Goal: Task Accomplishment & Management: Manage account settings

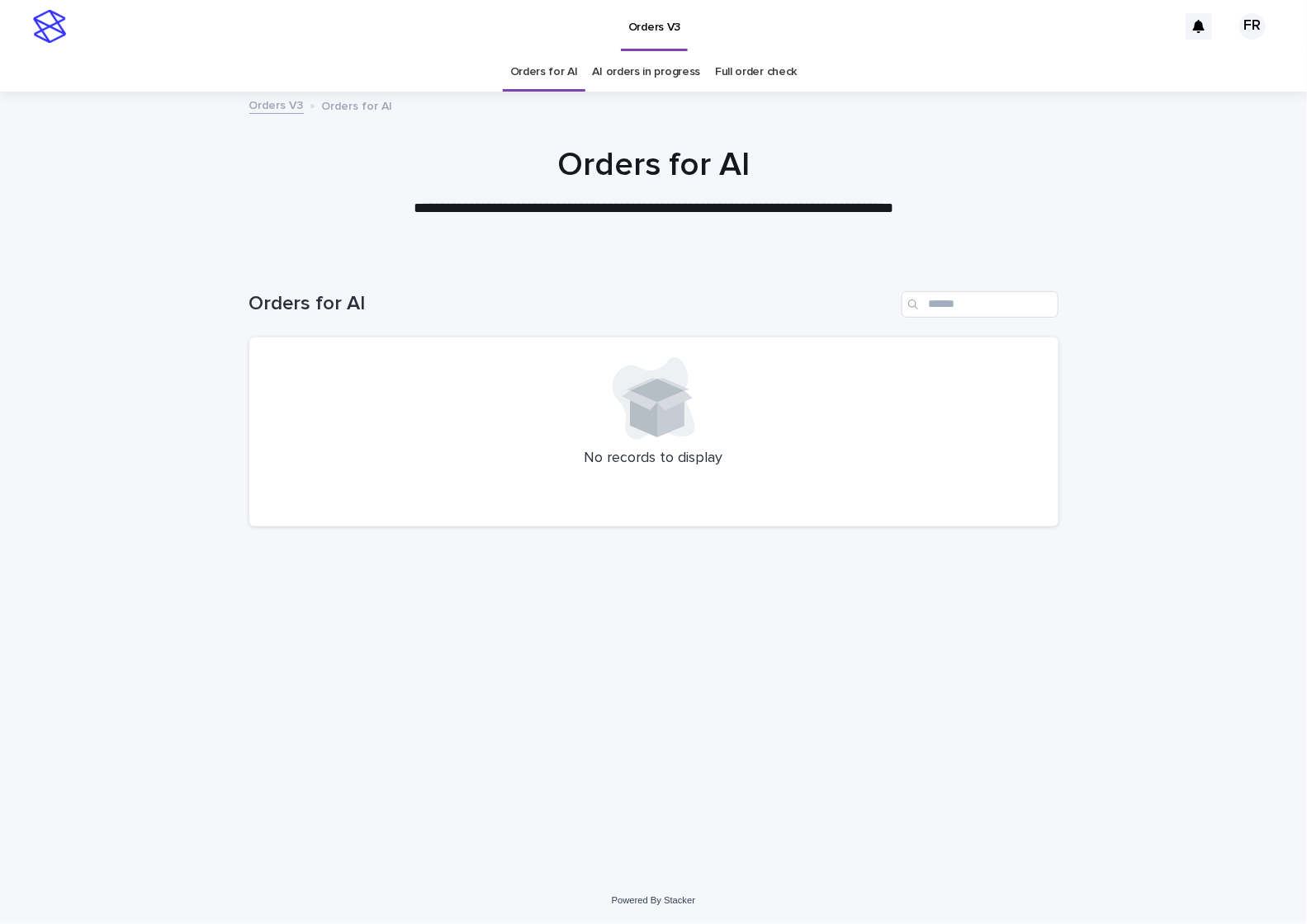
click at [262, 406] on div "No records to display" at bounding box center [654, 432] width 809 height 190
click at [528, 64] on link "Orders for AI" at bounding box center [544, 73] width 68 height 39
click at [529, 65] on link "Orders for AI" at bounding box center [544, 73] width 68 height 39
click at [415, 412] on div at bounding box center [654, 399] width 769 height 83
click at [293, 440] on div "No records to display" at bounding box center [654, 432] width 809 height 190
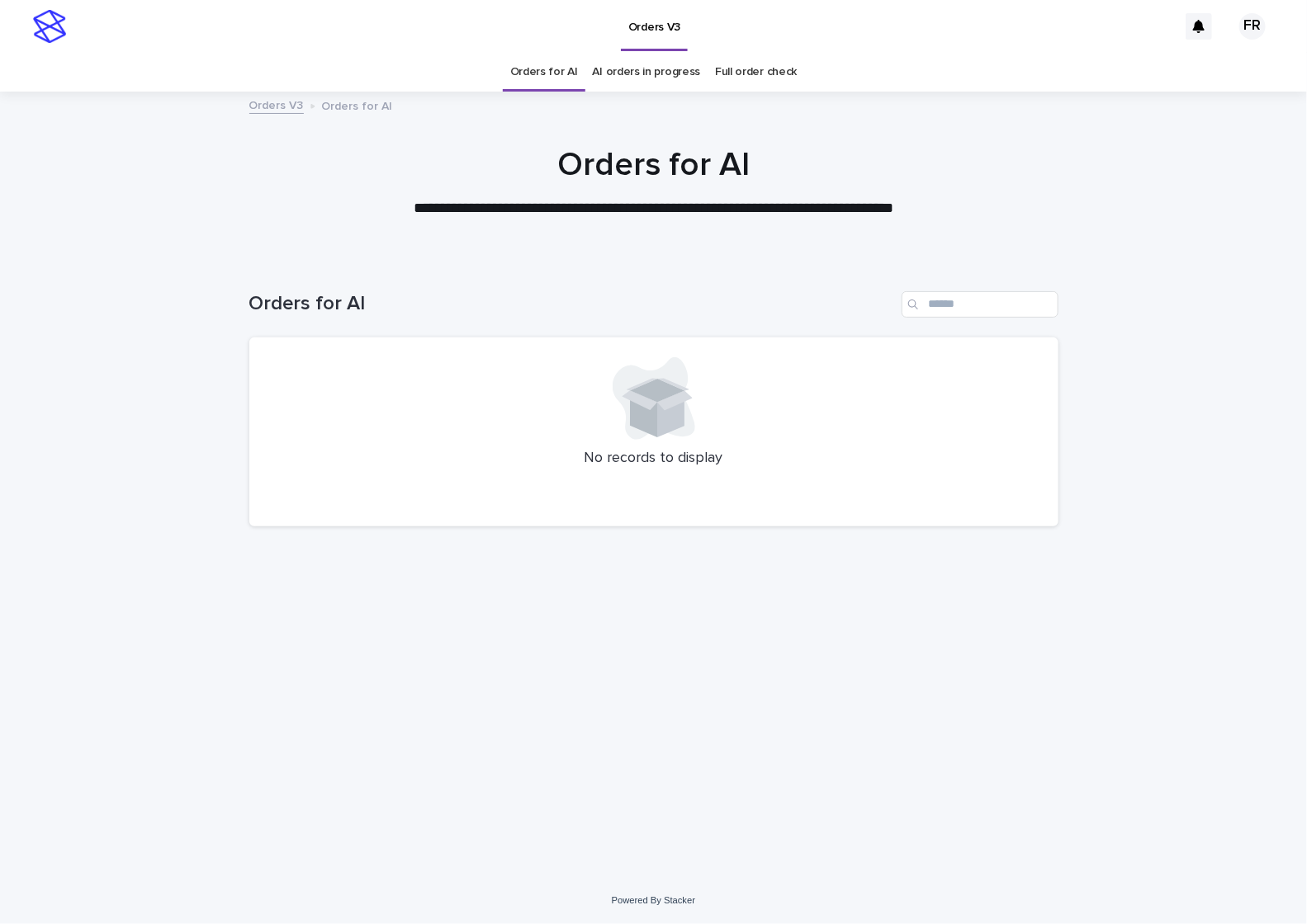
click at [1180, 843] on div "Loading... Saving… Loading... Saving… Orders for AI No records to display" at bounding box center [653, 567] width 1307 height 618
click at [1272, 915] on div "**********" at bounding box center [653, 462] width 1307 height 924
click at [162, 401] on div "Loading... Saving… Loading... Saving… Orders for AI No records to display" at bounding box center [653, 567] width 1307 height 618
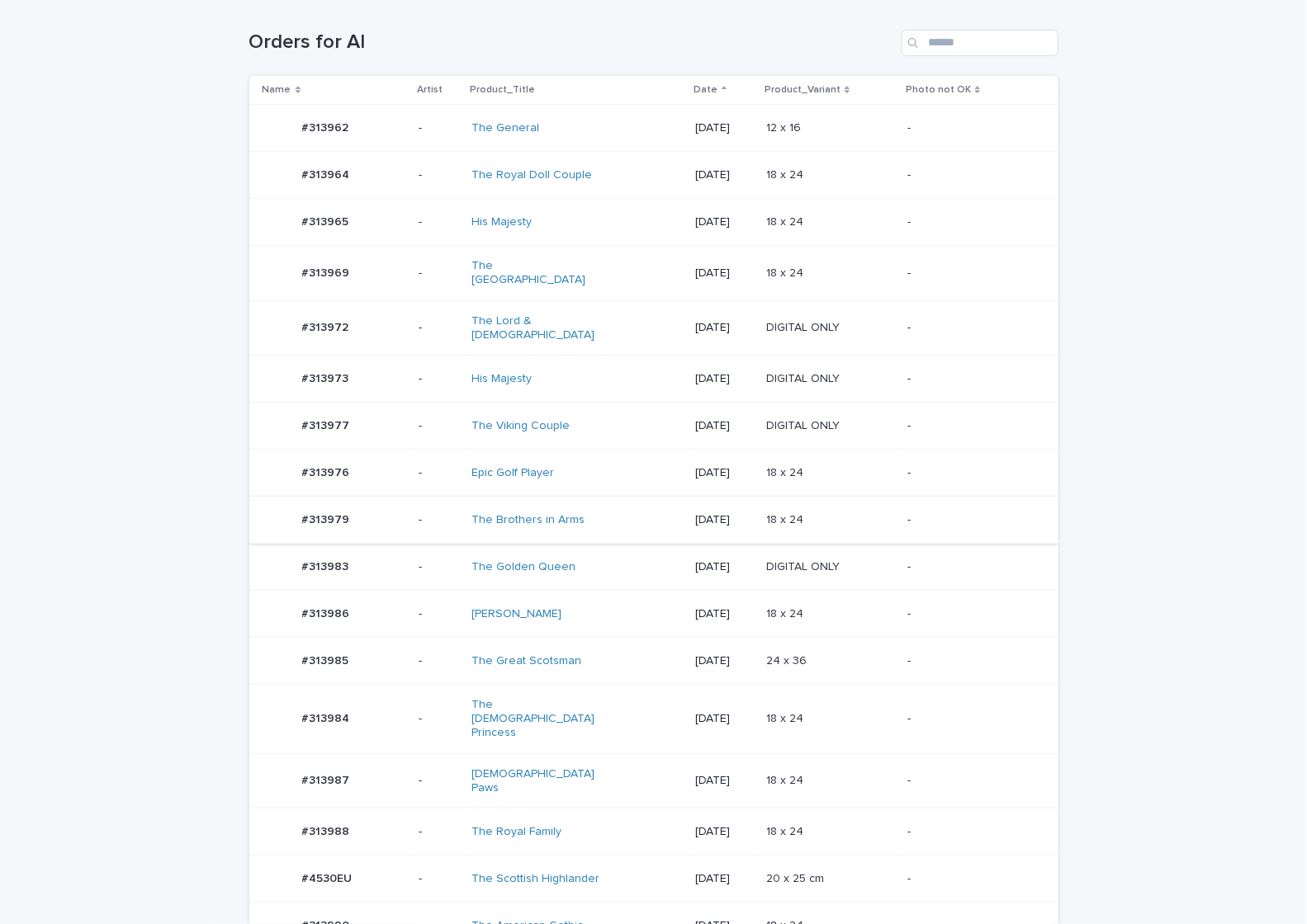
scroll to position [330, 0]
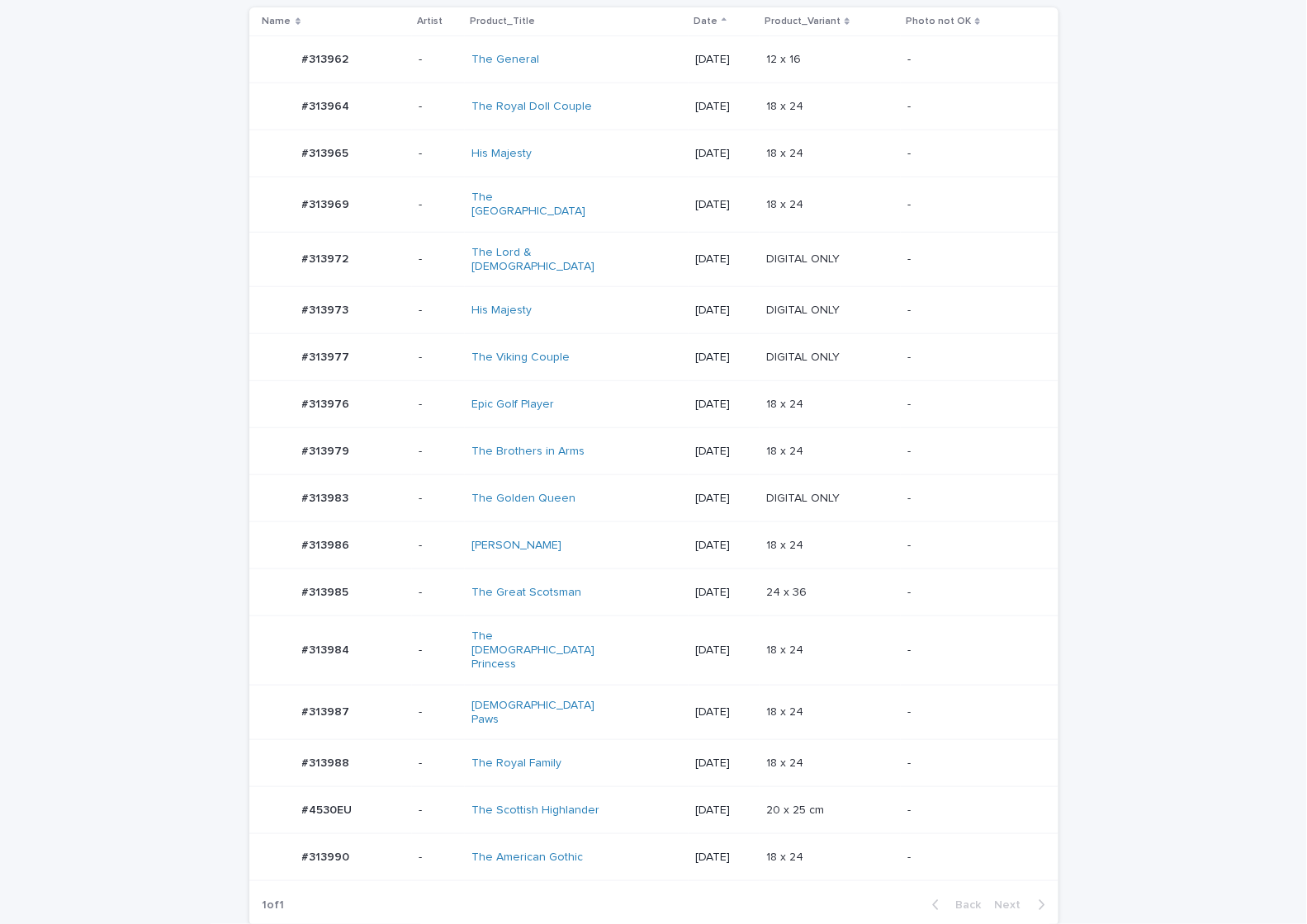
click at [937, 533] on div "-" at bounding box center [969, 545] width 124 height 27
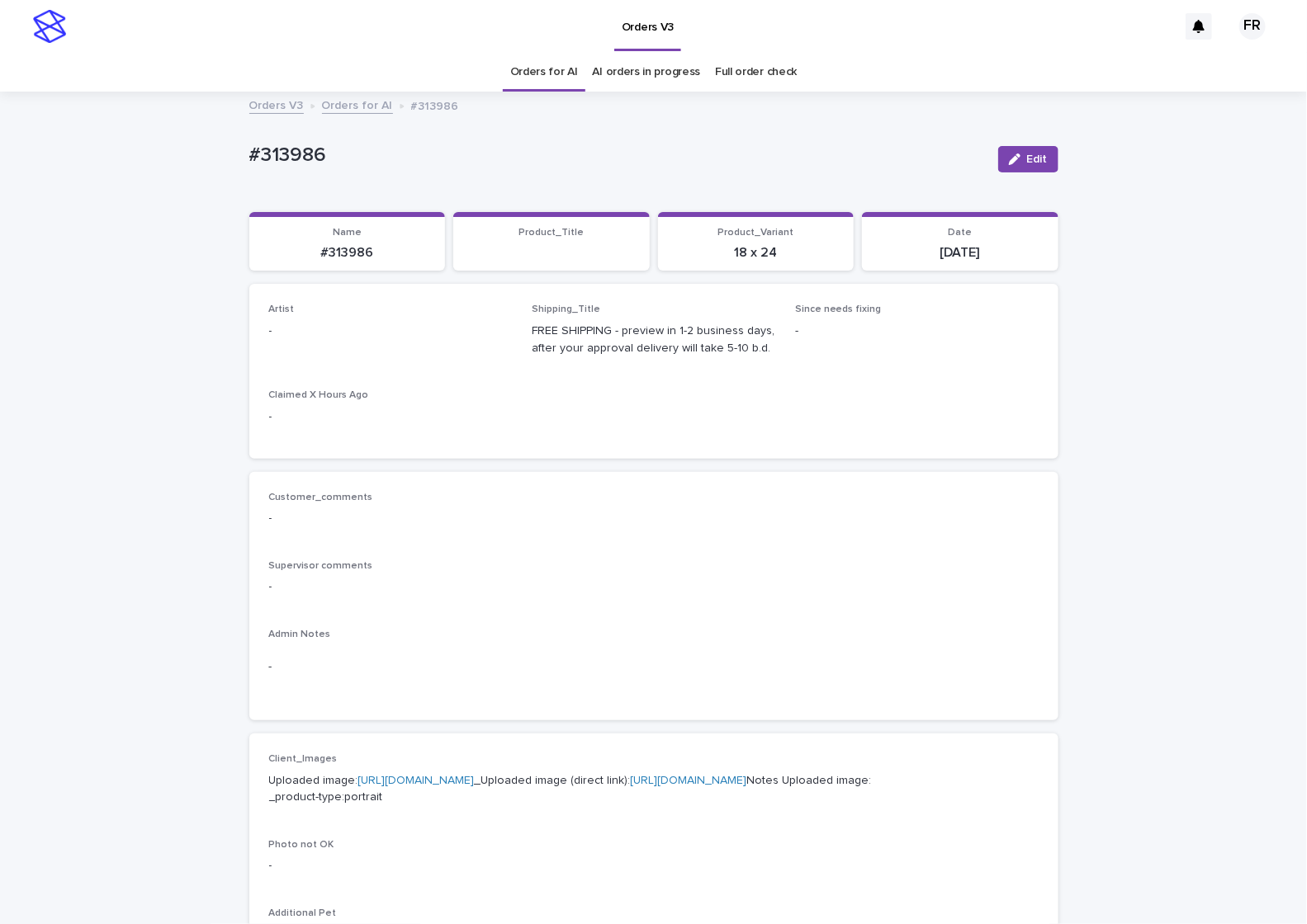
click at [1018, 155] on div "button" at bounding box center [1017, 159] width 18 height 11
click at [345, 337] on div "Select..." at bounding box center [364, 338] width 188 height 27
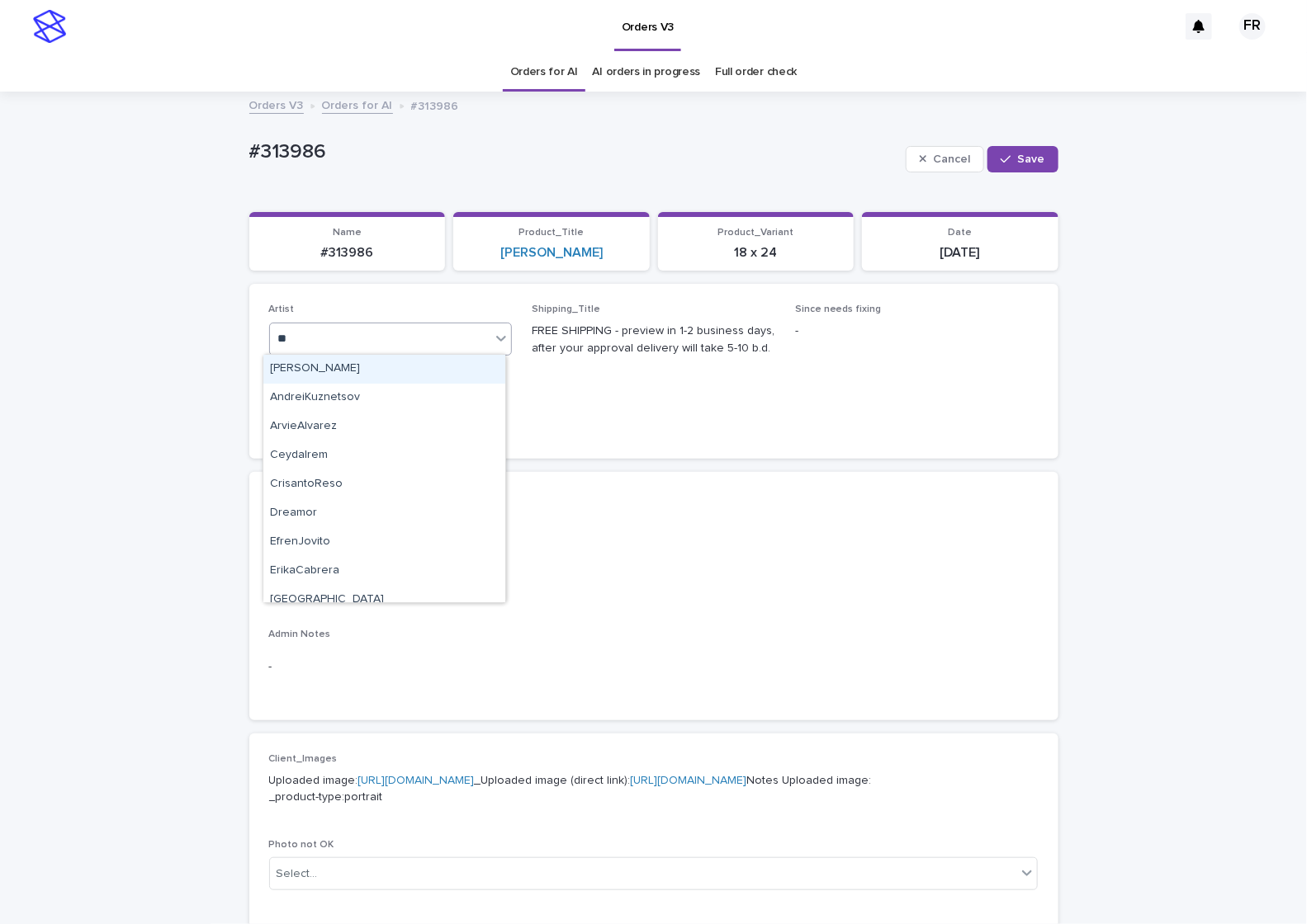
type input "***"
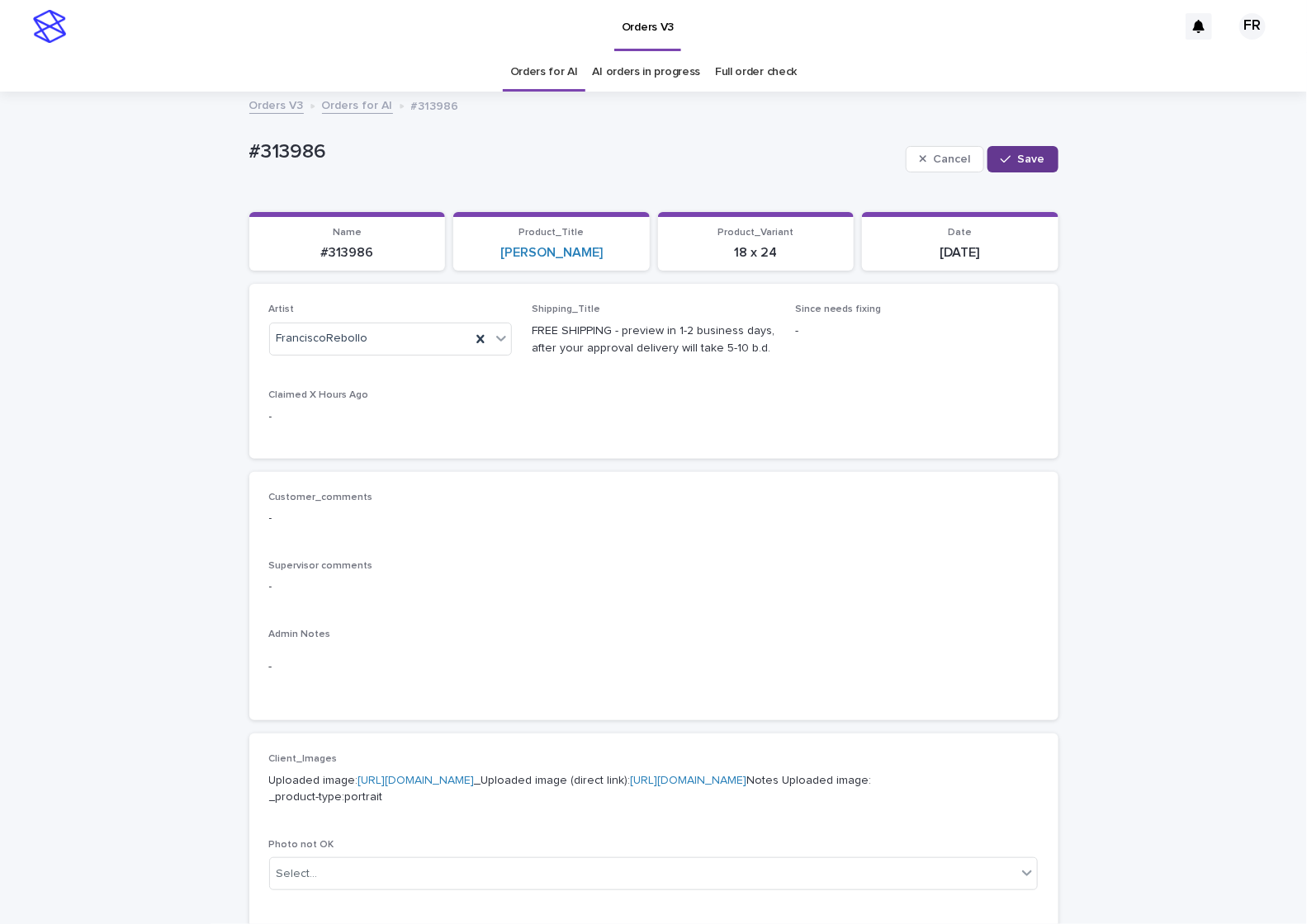
click at [1041, 158] on button "Save" at bounding box center [1022, 159] width 70 height 26
click at [355, 257] on p "#313986" at bounding box center [347, 252] width 177 height 16
copy p "313986"
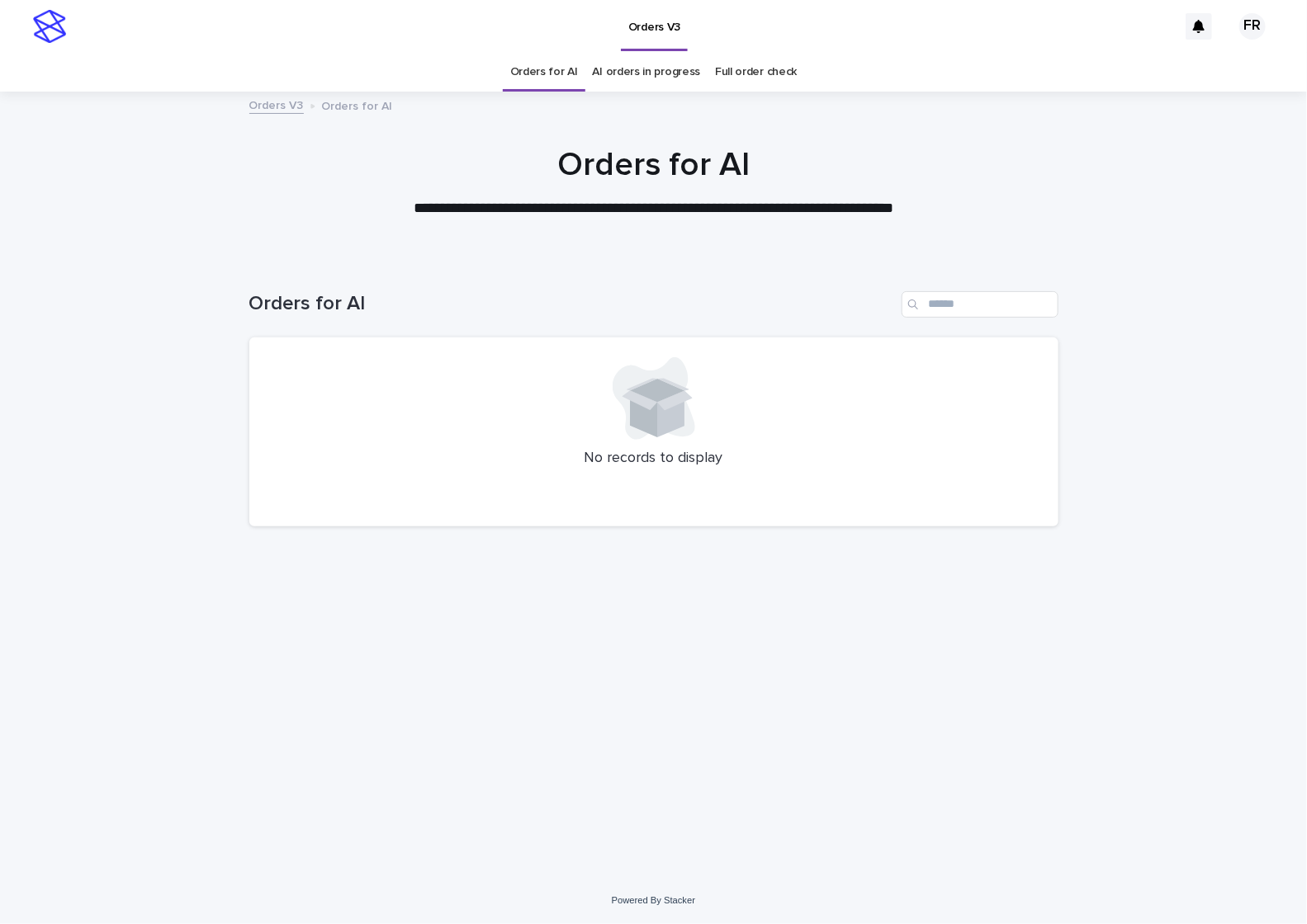
click at [579, 72] on div "Orders for AI" at bounding box center [544, 73] width 83 height 39
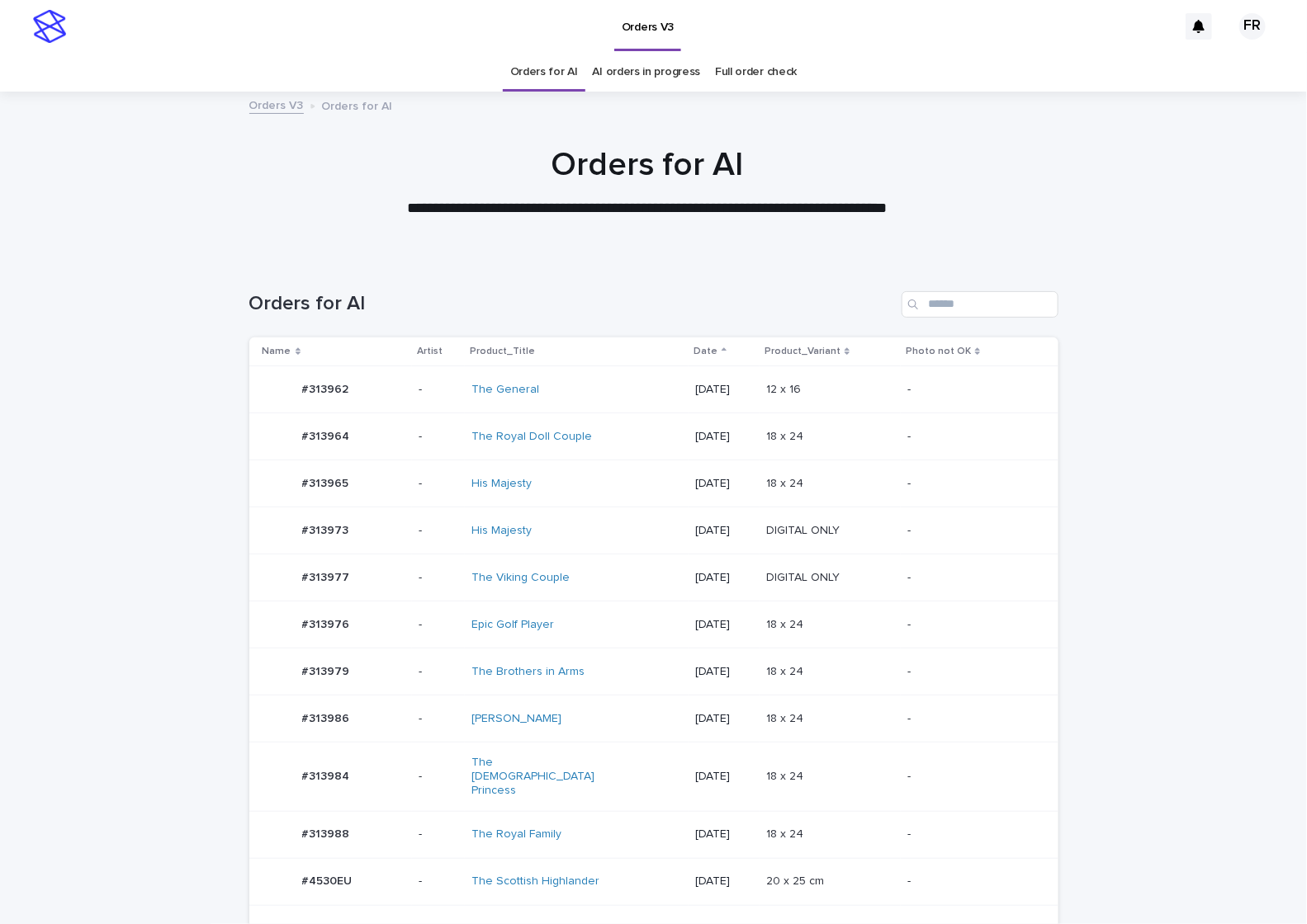
click at [579, 72] on div "Orders for AI" at bounding box center [544, 73] width 83 height 39
click at [877, 614] on div "18 x 24 18 x 24" at bounding box center [829, 625] width 128 height 27
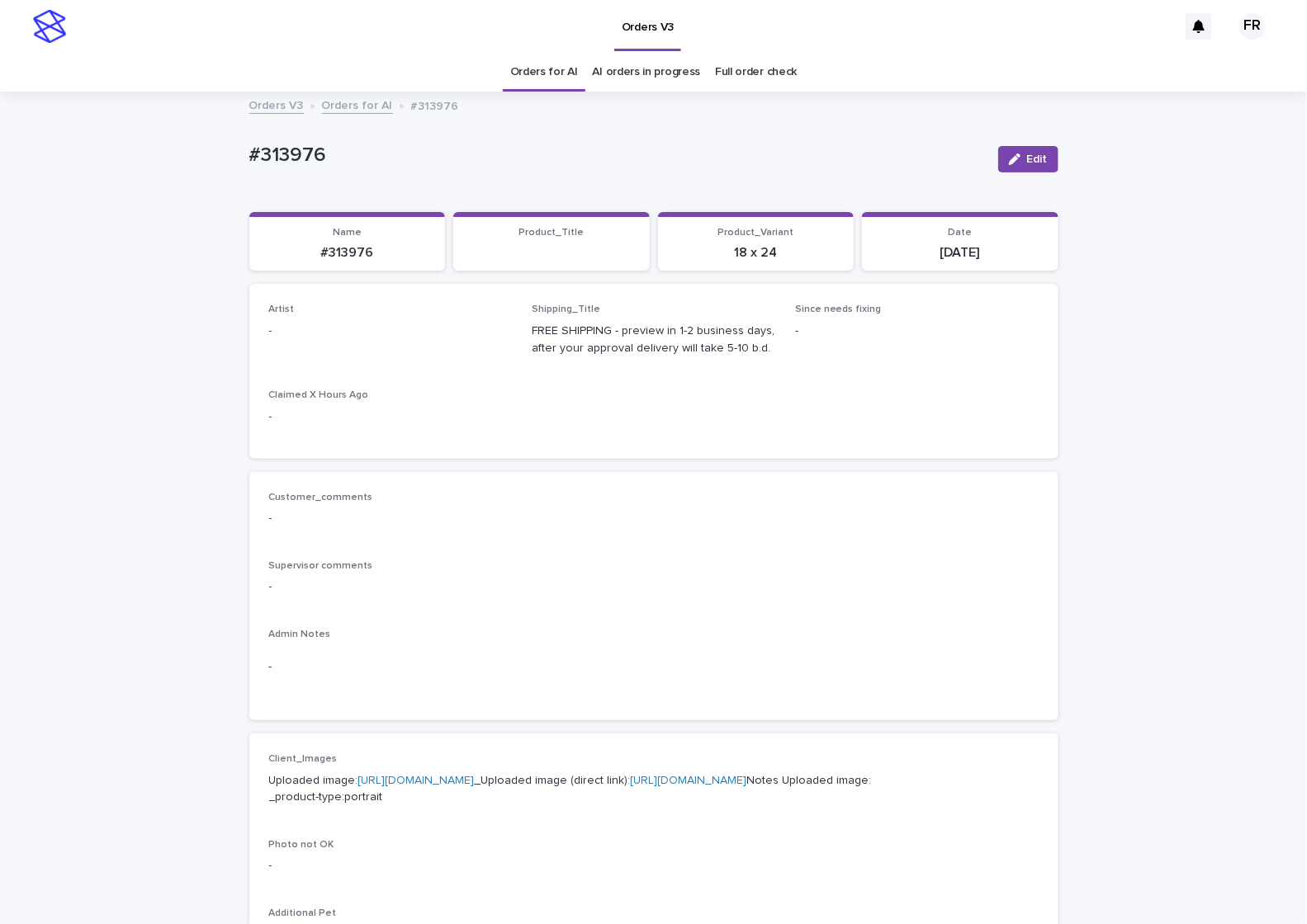
click at [1037, 166] on button "Edit" at bounding box center [1028, 159] width 61 height 26
drag, startPoint x: 357, startPoint y: 332, endPoint x: 349, endPoint y: 344, distance: 14.4
click at [357, 333] on div "Select..." at bounding box center [380, 338] width 221 height 27
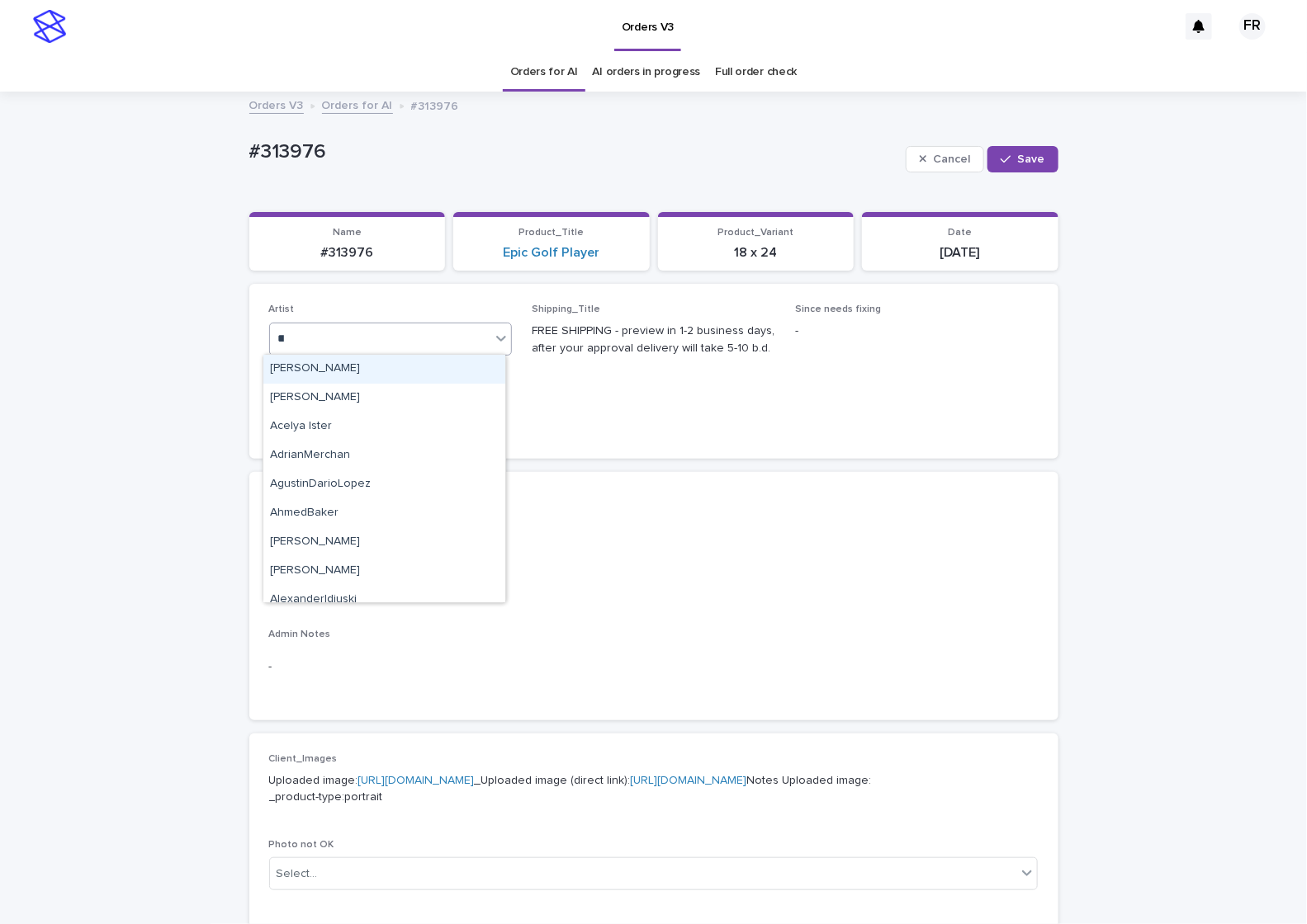
type input "***"
click at [445, 374] on div "FranciscoRebollo" at bounding box center [385, 369] width 242 height 29
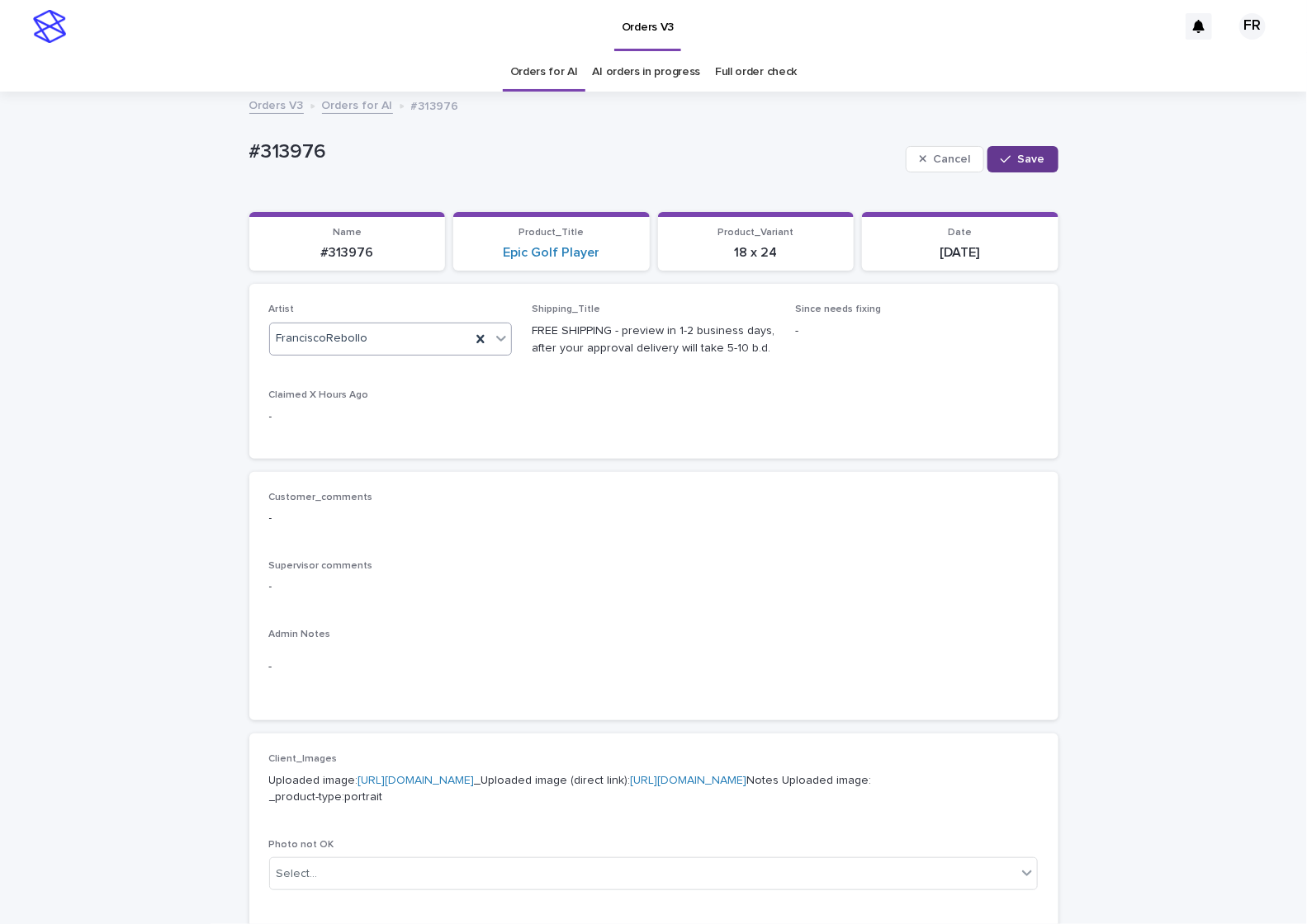
click at [1028, 150] on button "Save" at bounding box center [1022, 159] width 70 height 26
click at [358, 251] on p "#313976" at bounding box center [347, 252] width 177 height 16
copy p "313976"
click at [1045, 167] on button "Edit" at bounding box center [1028, 159] width 61 height 26
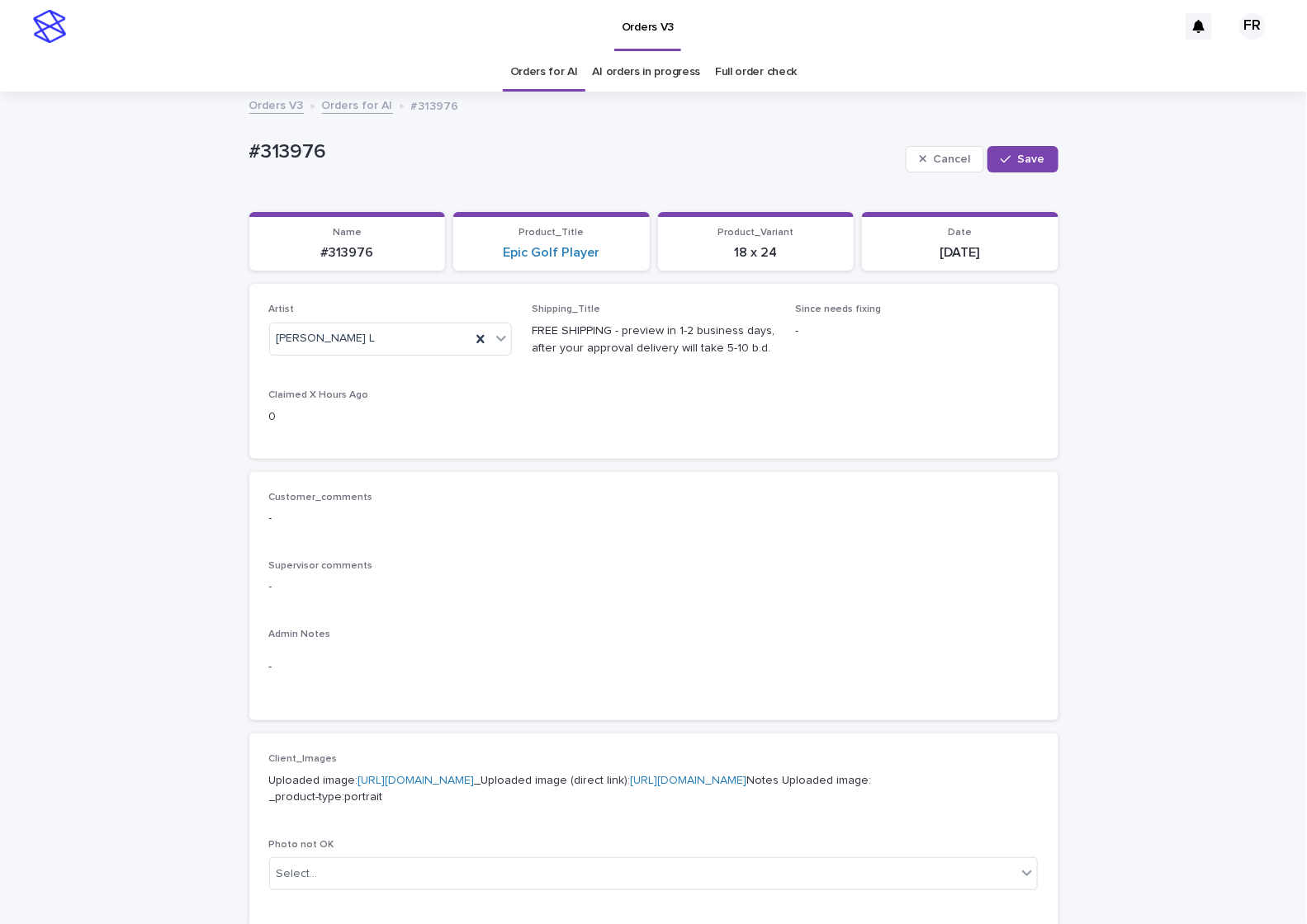
click at [259, 336] on div "Artist [PERSON_NAME] L Shipping_Title FREE SHIPPING - preview in 1-2 business d…" at bounding box center [654, 371] width 809 height 174
click at [377, 344] on input "text" at bounding box center [378, 338] width 2 height 14
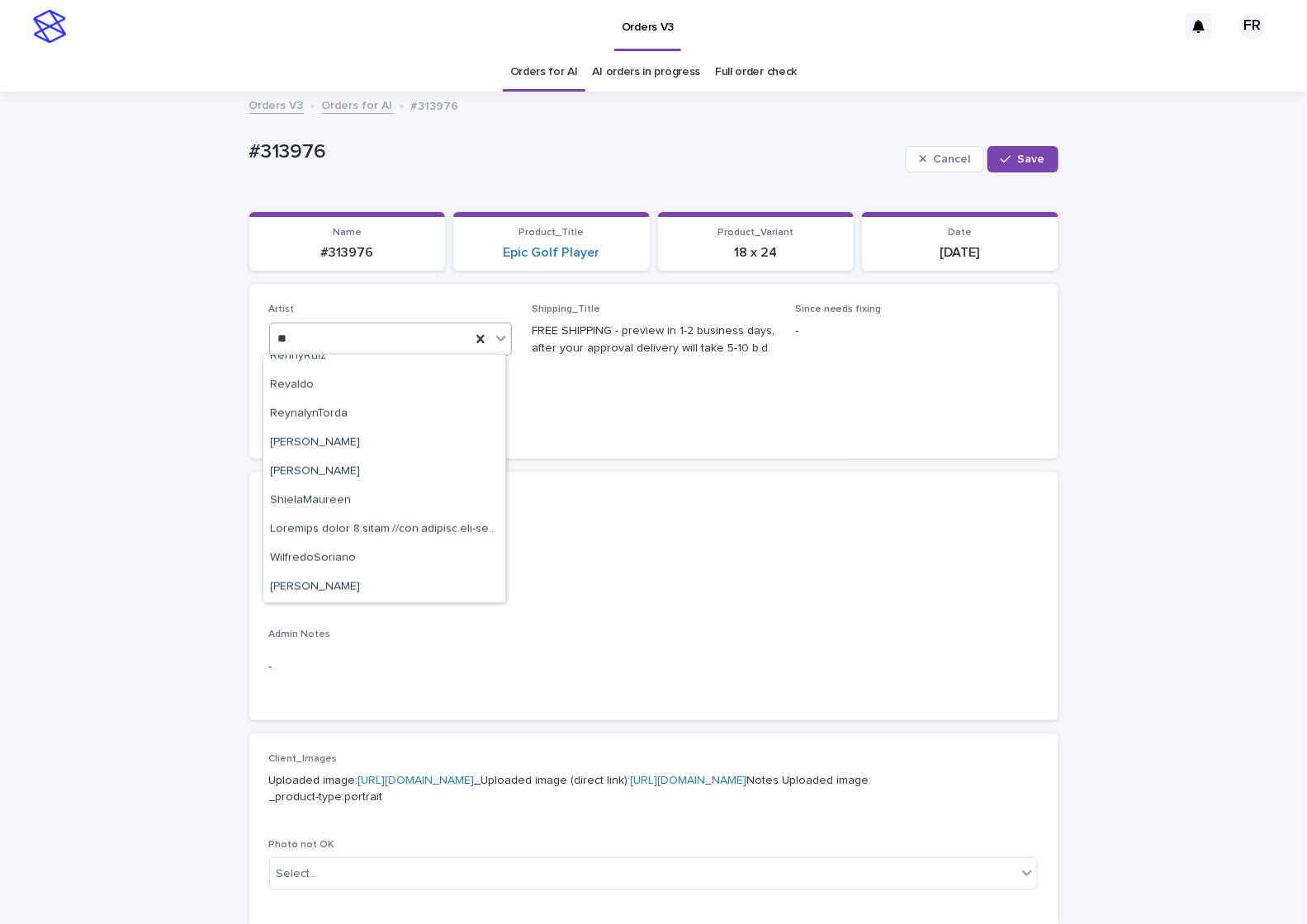
scroll to position [793, 0]
type input "***"
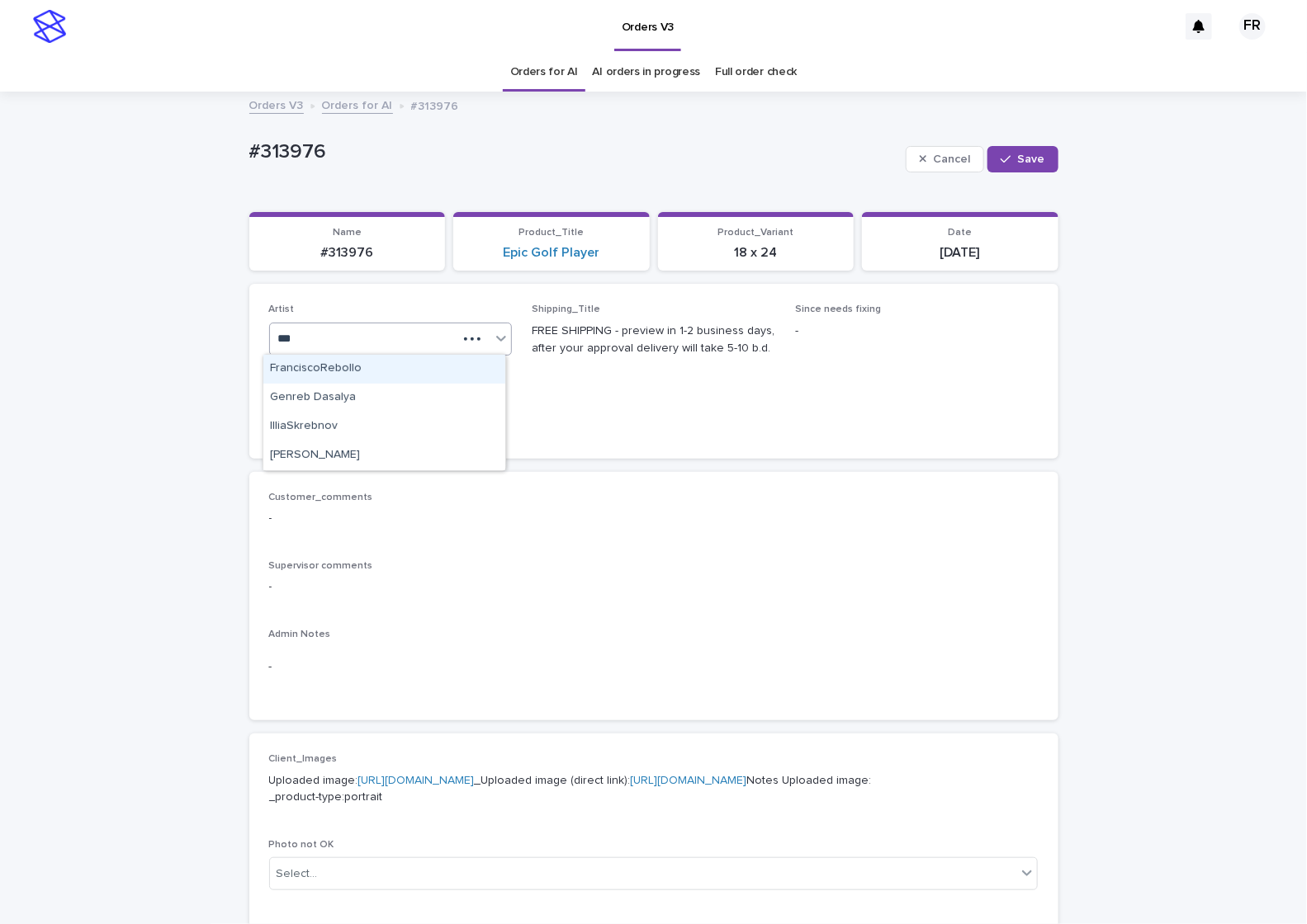
click at [306, 359] on div "FranciscoRebollo" at bounding box center [385, 369] width 242 height 29
click at [1025, 152] on button "Save" at bounding box center [1022, 159] width 70 height 26
click at [286, 43] on div "Orders V3" at bounding box center [626, 26] width 1103 height 53
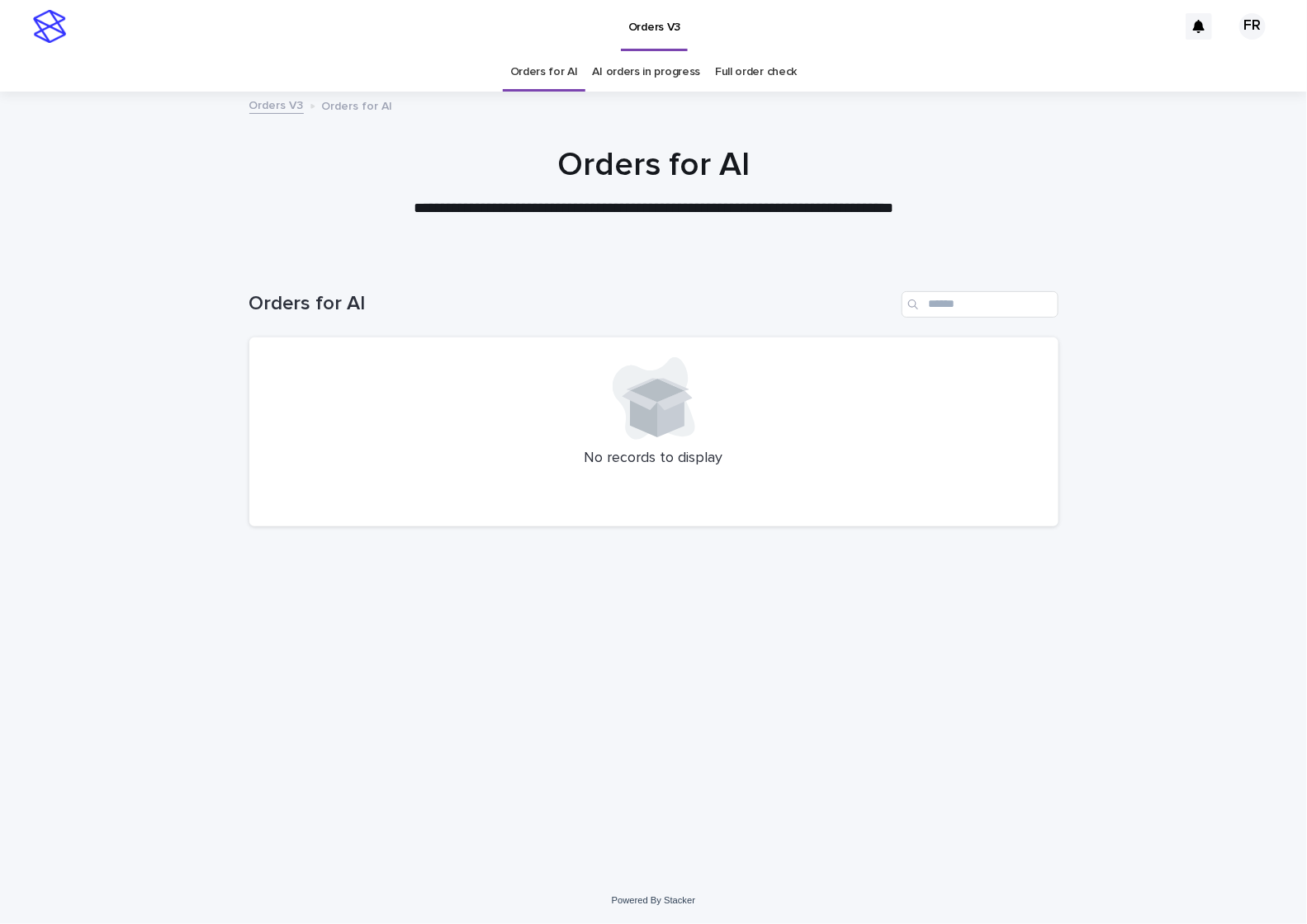
click at [535, 70] on link "Orders for AI" at bounding box center [544, 73] width 68 height 39
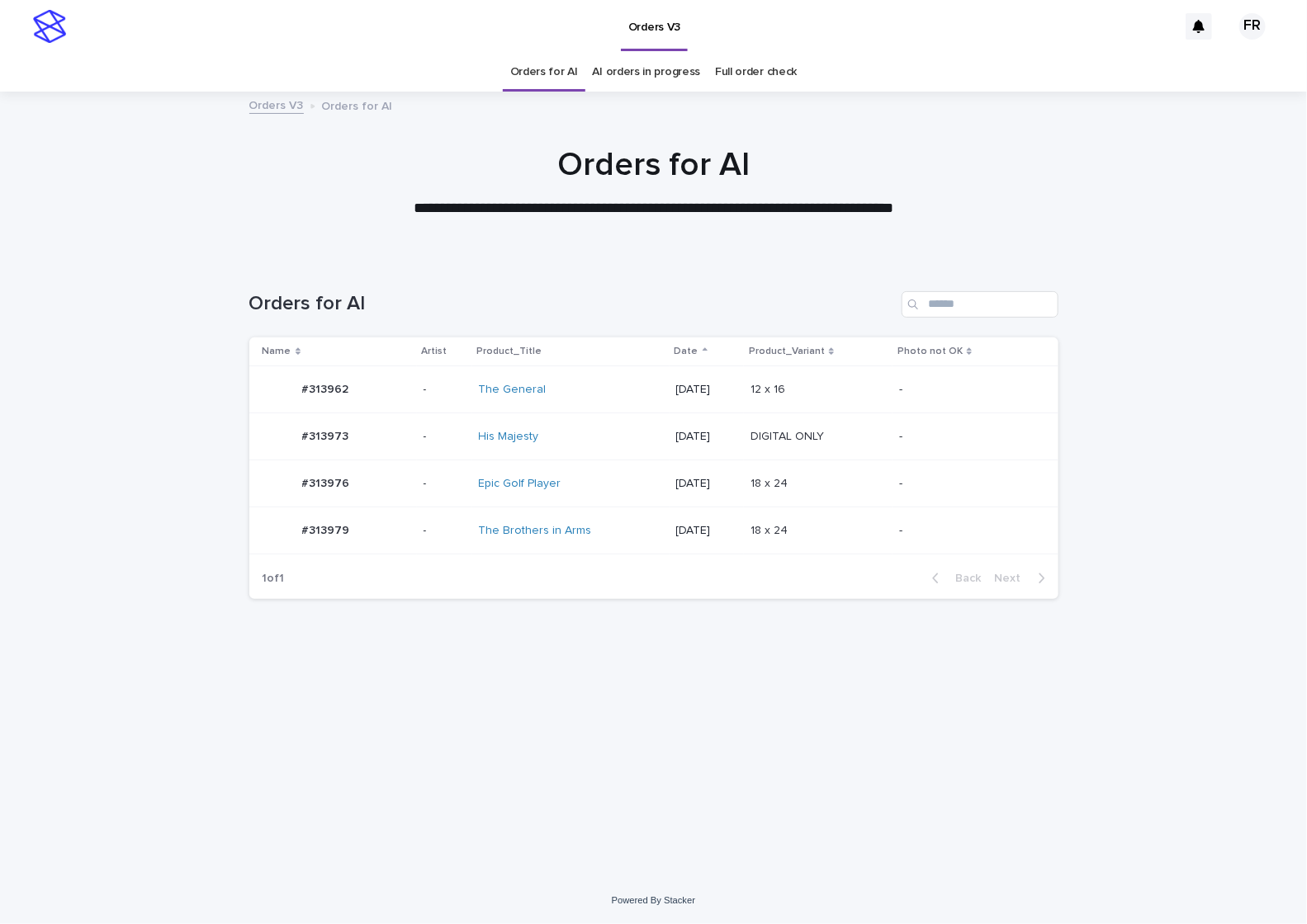
click at [535, 70] on link "Orders for AI" at bounding box center [544, 73] width 68 height 39
click at [892, 362] on th "Product_Variant" at bounding box center [817, 351] width 148 height 29
click at [878, 455] on td "DIGITAL ONLY DIGITAL ONLY" at bounding box center [817, 437] width 148 height 48
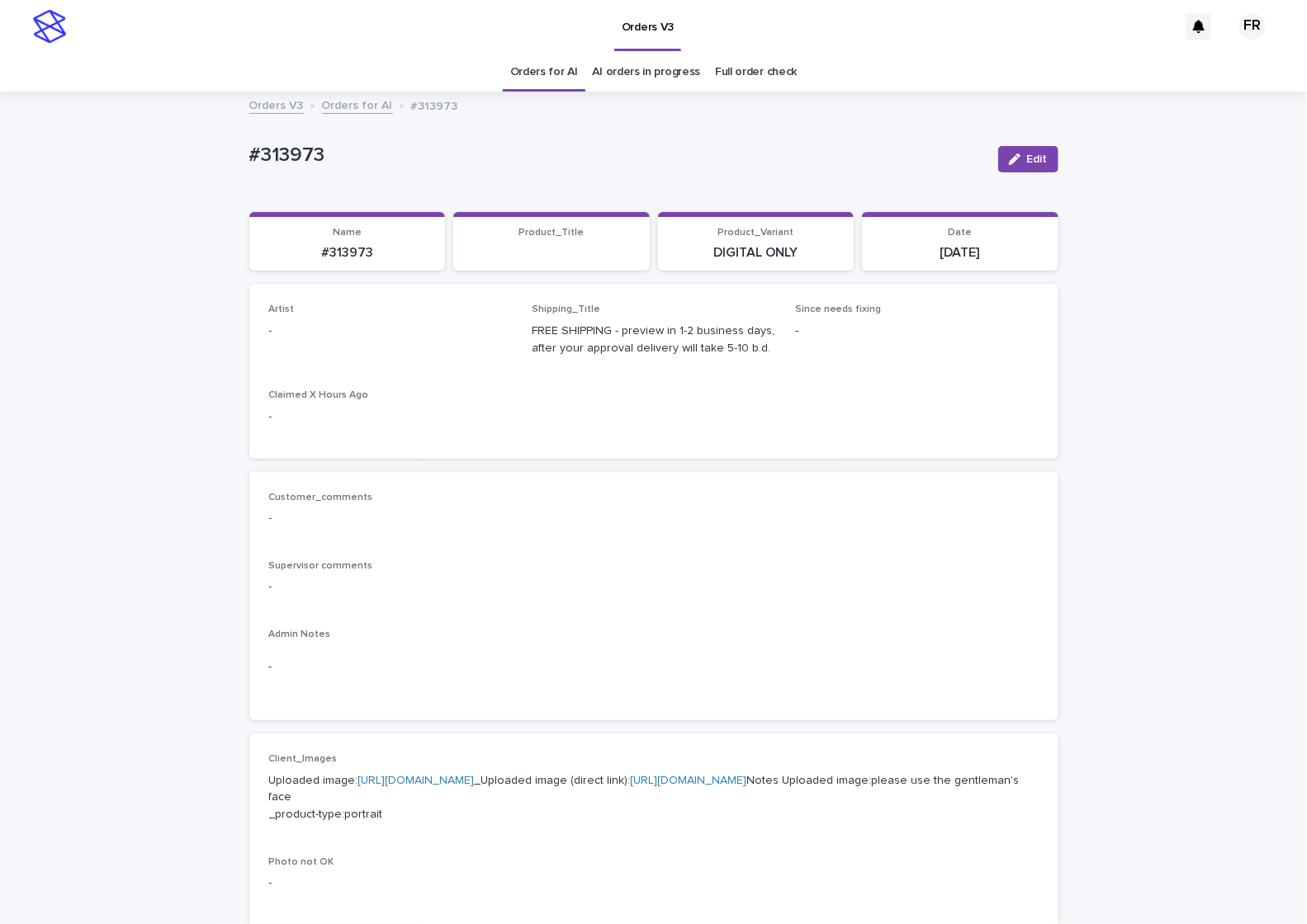
drag, startPoint x: 1037, startPoint y: 158, endPoint x: 414, endPoint y: 316, distance: 642.7
click at [1028, 162] on span "Edit" at bounding box center [1037, 159] width 20 height 11
click at [340, 347] on div "Select..." at bounding box center [364, 338] width 188 height 27
type input "***"
click at [523, 363] on div "Artist option FranciscoRebollo focused, 135 of 443. 4 results available for sea…" at bounding box center [654, 371] width 769 height 134
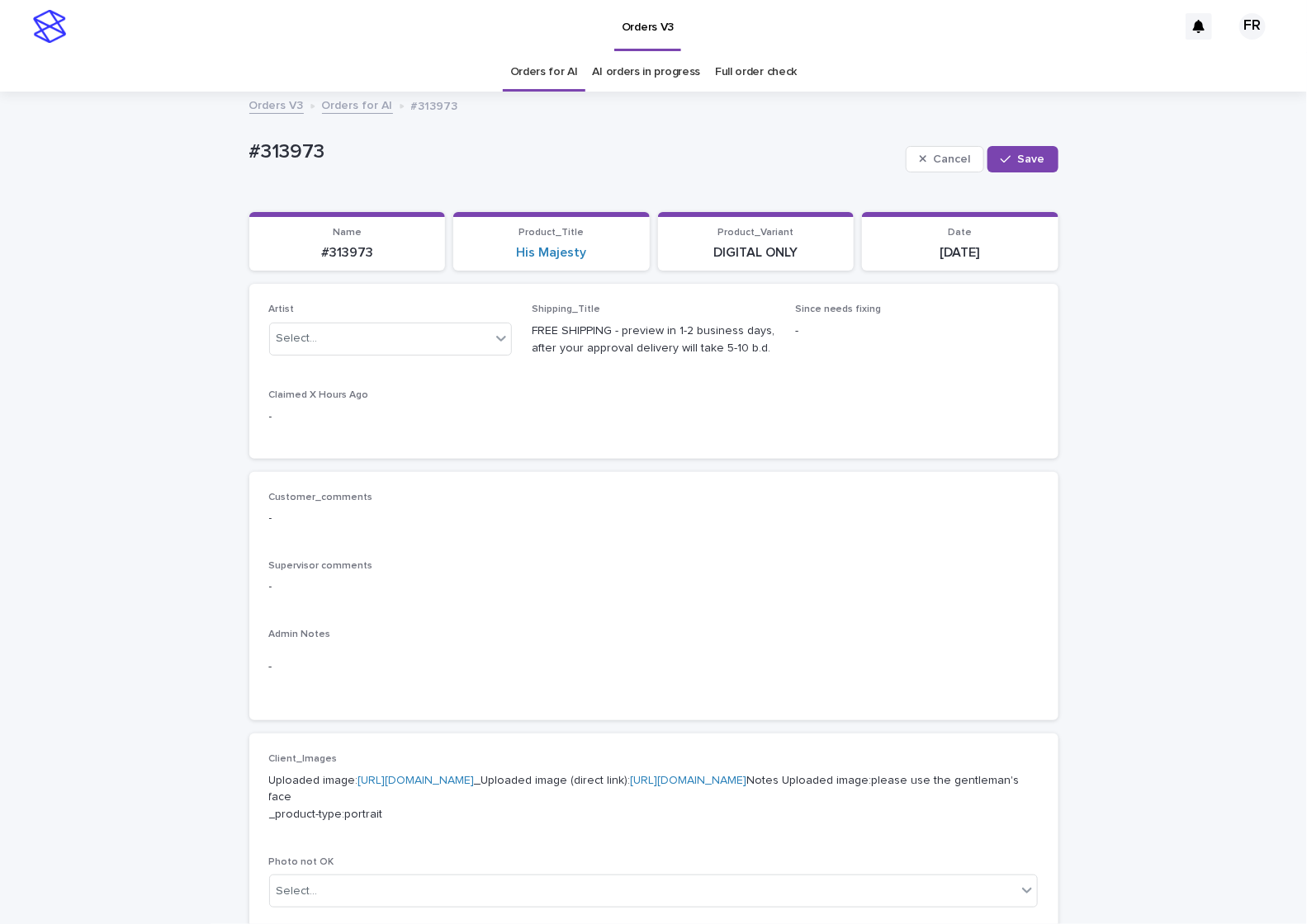
drag, startPoint x: 523, startPoint y: 363, endPoint x: 488, endPoint y: 367, distance: 35.2
click at [488, 367] on div "Artist Select..." at bounding box center [390, 335] width 243 height 64
click at [446, 339] on div "Select..." at bounding box center [364, 338] width 188 height 27
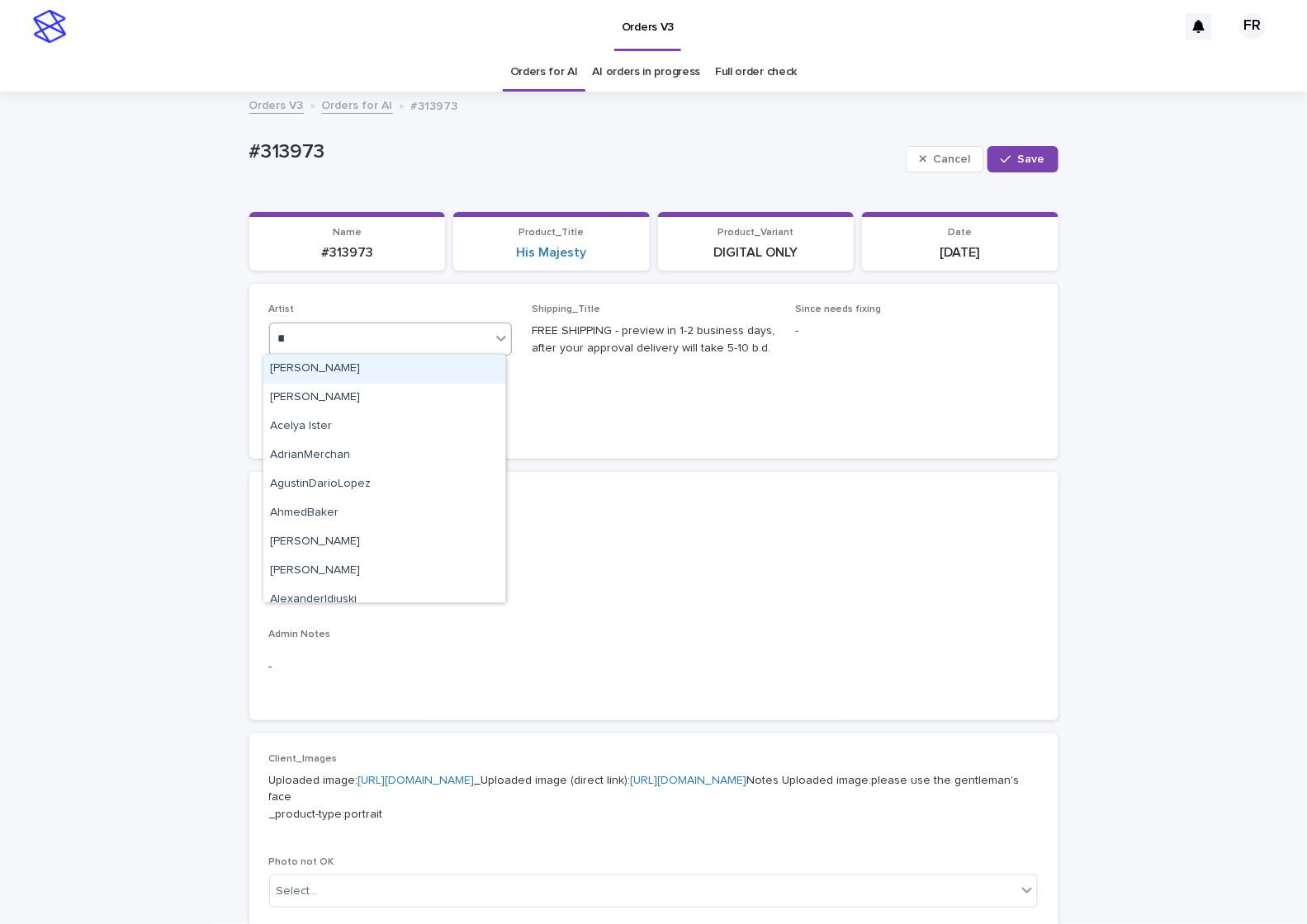
type input "***"
click at [392, 370] on div "FranciscoRebollo" at bounding box center [385, 369] width 242 height 29
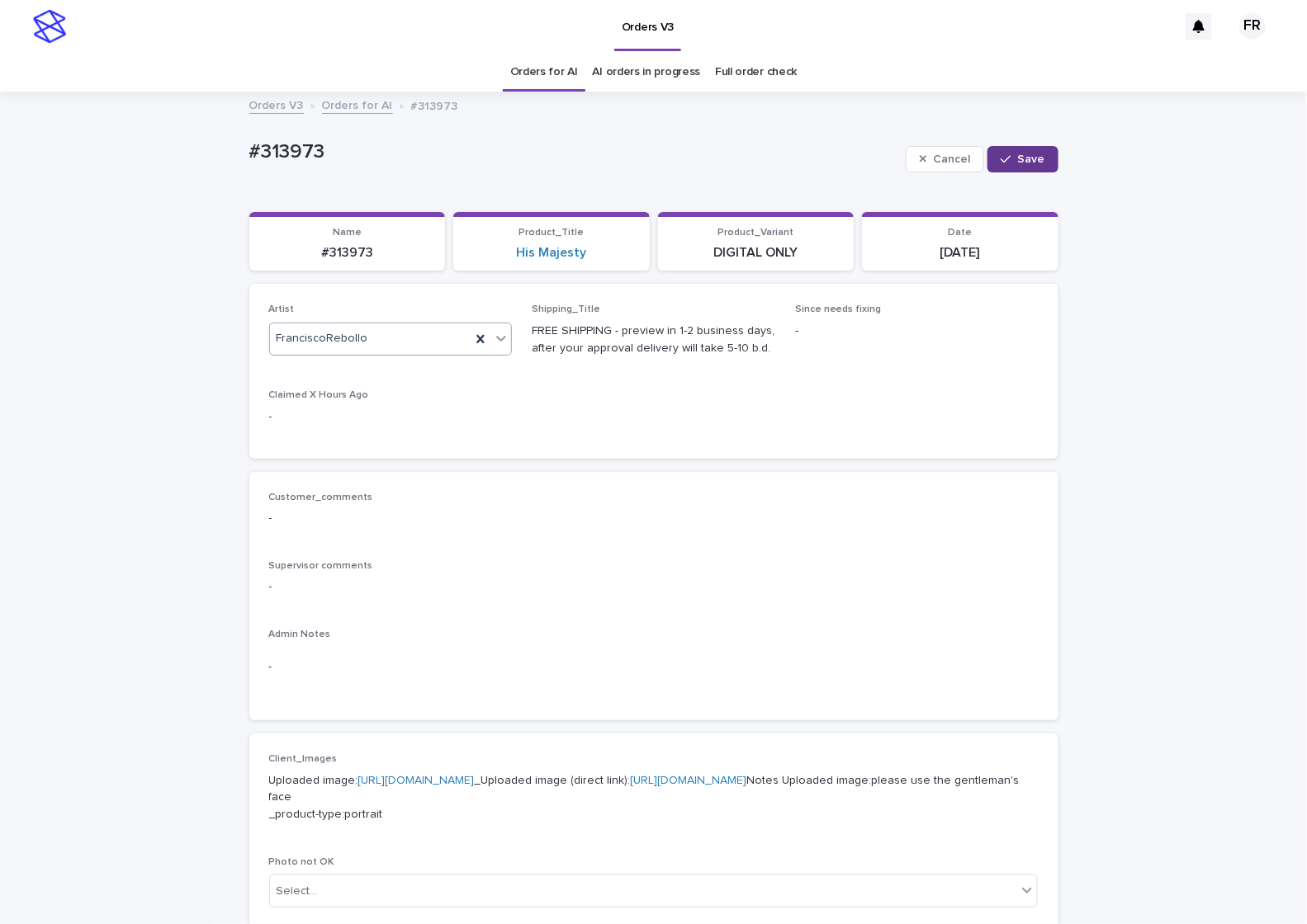
click at [1031, 146] on button "Save" at bounding box center [1022, 159] width 70 height 26
click at [359, 251] on p "#313973" at bounding box center [347, 252] width 177 height 16
copy p "313973"
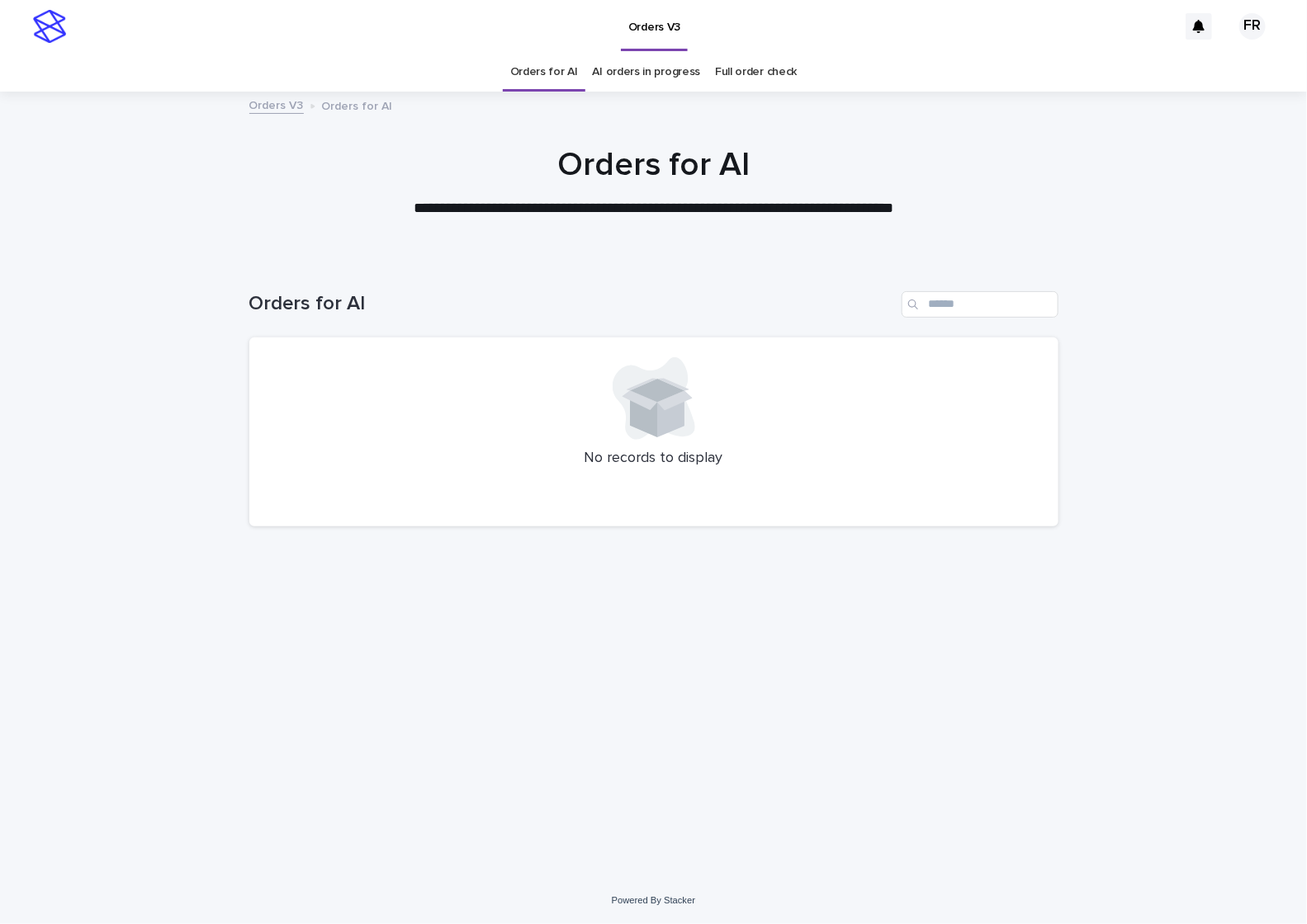
click at [553, 202] on p "**********" at bounding box center [653, 209] width 660 height 21
click at [167, 236] on div at bounding box center [653, 174] width 1307 height 165
